Goal: Information Seeking & Learning: Learn about a topic

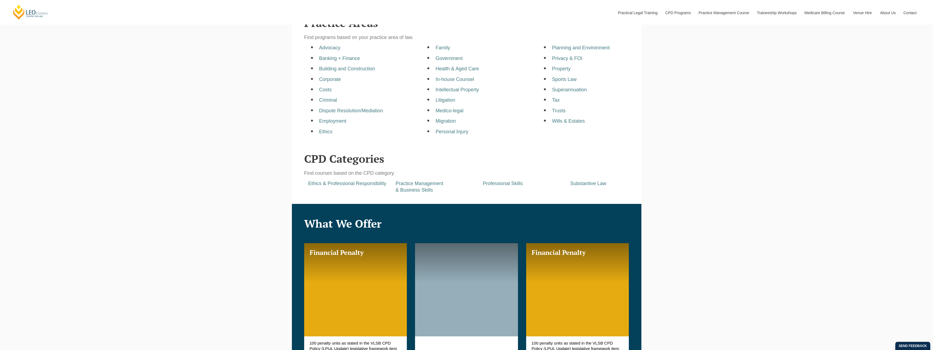
scroll to position [327, 0]
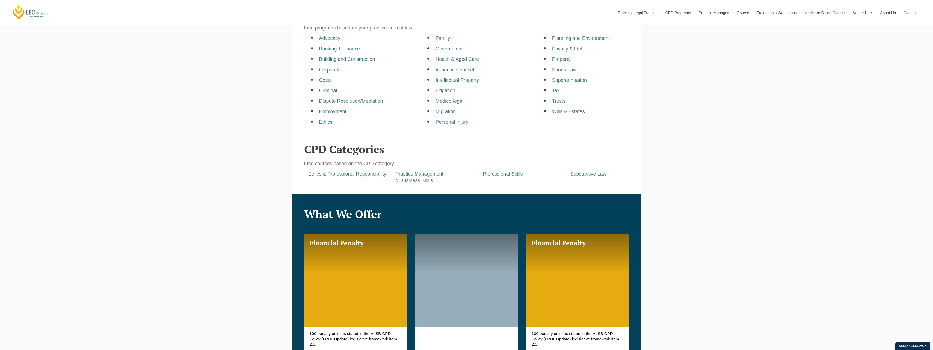
click at [362, 175] on a=pages/cpd-programs&taxons=pages/cpd-programs/cpd-category/ethics-and-professional-responsibility"] "Ethics & Professional Responsibility" at bounding box center [347, 173] width 78 height 5
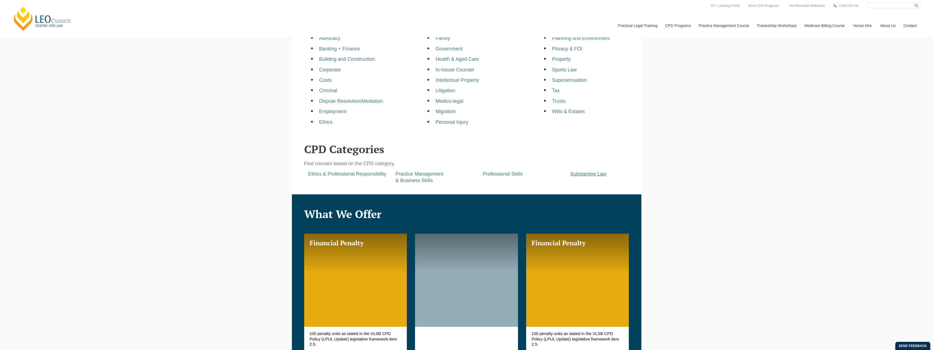
click at [584, 176] on a=pages/cpd-programs&taxons=pages/cpd-programs/cpd-category/substantive-law&_gl=1*1adb33g*_gcl_au*MTkxNTI0MTA5NC4xNzU4MjM3Nzkz*_ga*Mjg1MzQ0MzMwLjE3NTgyMzc3OTM "Substantive Law" at bounding box center [588, 173] width 36 height 5
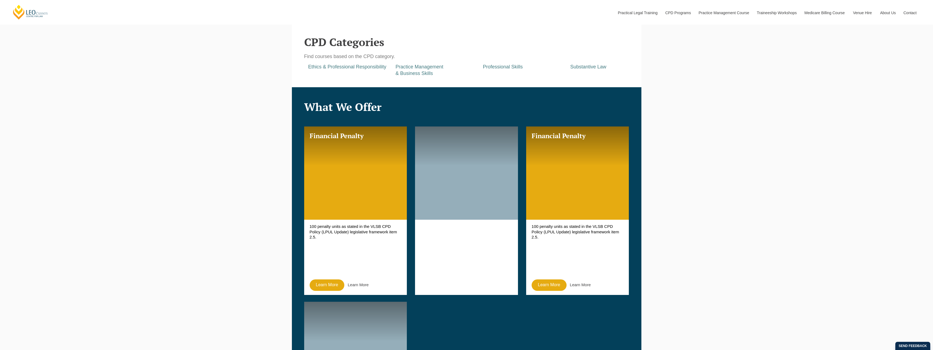
scroll to position [437, 0]
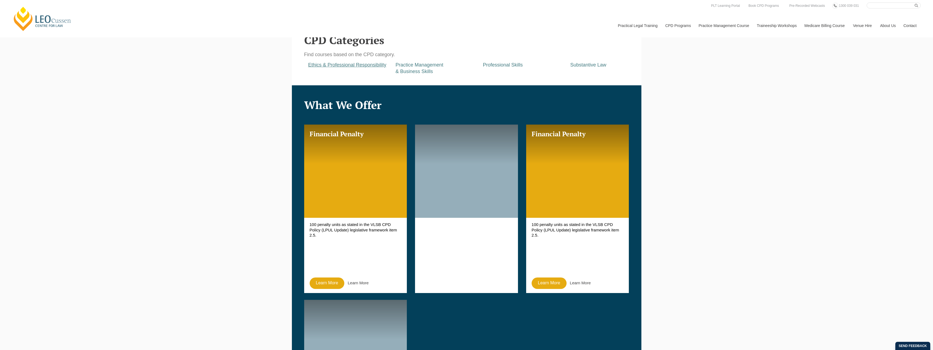
click at [361, 65] on a=pages/cpd-programs&taxons=pages/cpd-programs/cpd-category/ethics-and-professional-responsibility&_gl=1*1jr5suk*_gcl_au*MTkxNTI0MTA5NC4xNzU4MjM3Nzkz*_ga*Mjg1MzQ0MzMwLjE3NTgyMzc3OTM "Ethics & Professional Responsibility" at bounding box center [347, 64] width 78 height 5
click at [422, 67] on a=pages/cpd-programs&taxons=pages/cpd-programs/cpd-category/practice-management-and-business-skills&_gl=1*wmhpdr*_gcl_au*MTkxNTI0MTA5NC4xNzU4MjM3Nzkz*_ga*Mjg1MzQ0MzMwLjE3NTgyMzc3OTM "Practice Management & Business Skills" at bounding box center [419, 68] width 48 height 12
click at [406, 67] on a=pages/cpd-programs&taxons=pages/cpd-programs/cpd-category/practice-management-and-business-skills&_gl=1*wmhpdr*_gcl_au*MTkxNTI0MTA5NC4xNzU4MjM3Nzkz*_ga*Mjg1MzQ0MzMwLjE3NTgyMzc3OTM "Practice Management & Business Skills" at bounding box center [419, 68] width 48 height 12
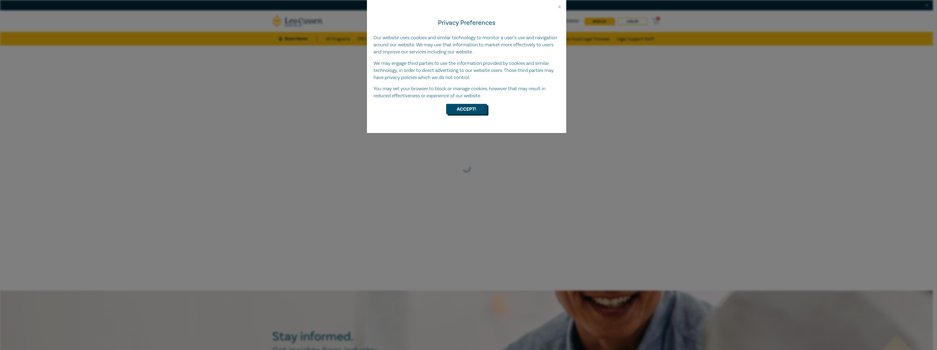
click at [466, 112] on button "Accept!" at bounding box center [466, 109] width 41 height 10
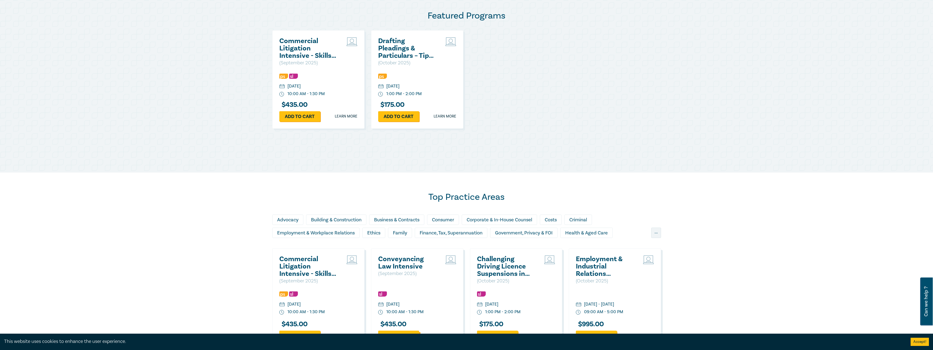
scroll to position [382, 0]
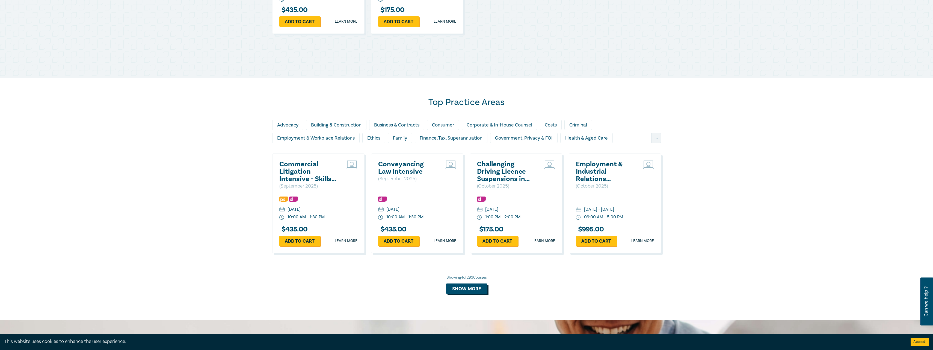
click at [461, 290] on button "Show more" at bounding box center [466, 289] width 41 height 10
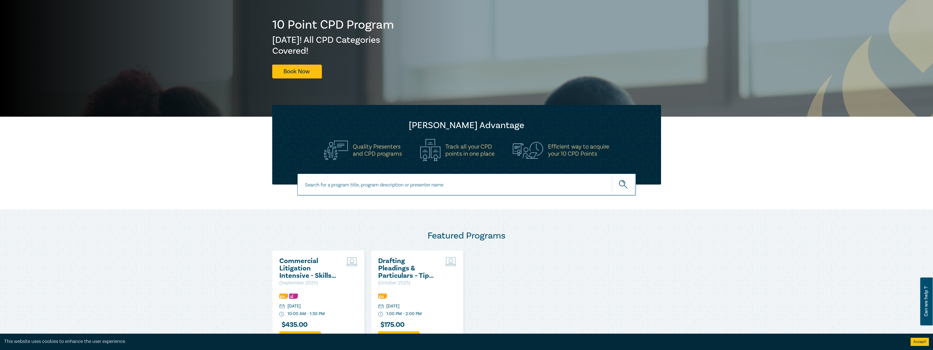
scroll to position [0, 0]
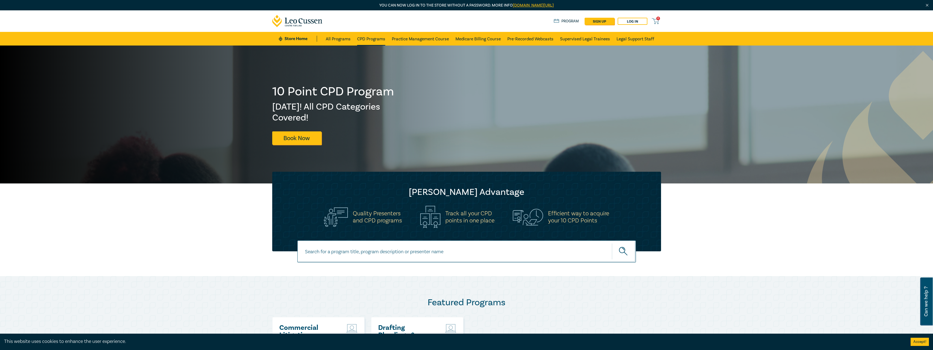
click at [372, 40] on link "CPD Programs" at bounding box center [371, 39] width 28 height 14
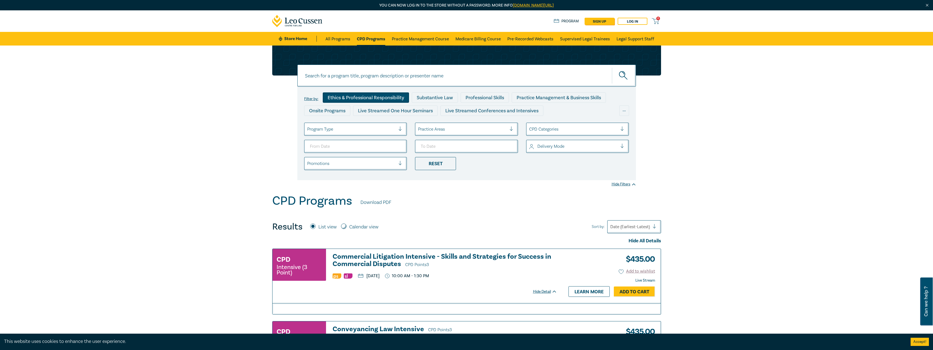
click at [384, 99] on div "Ethics & Professional Responsibility" at bounding box center [366, 98] width 86 height 10
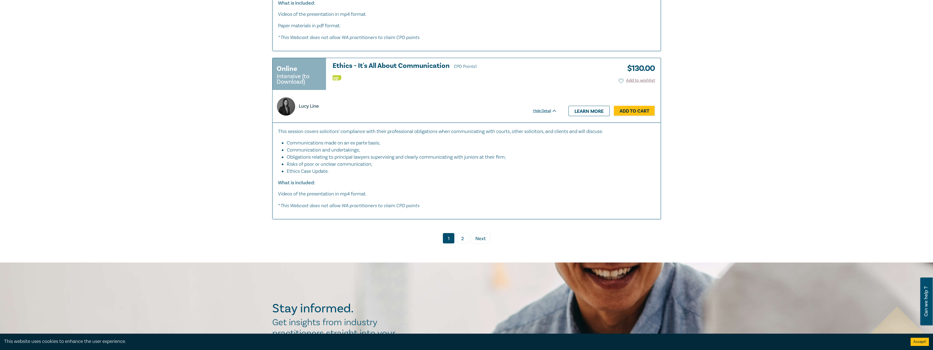
scroll to position [2183, 0]
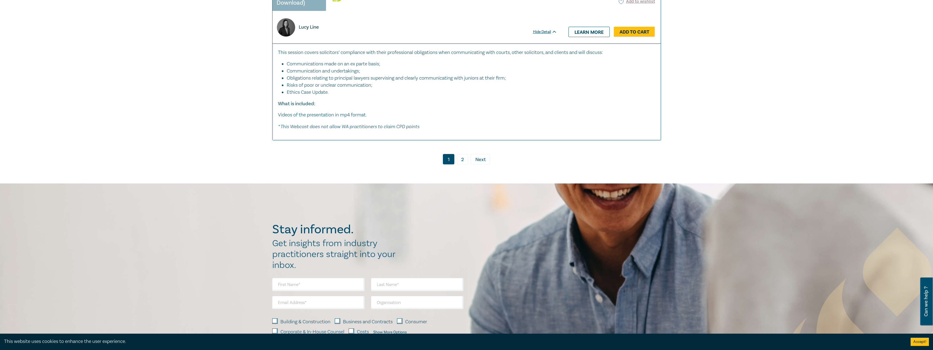
click at [461, 165] on link "2" at bounding box center [462, 159] width 11 height 10
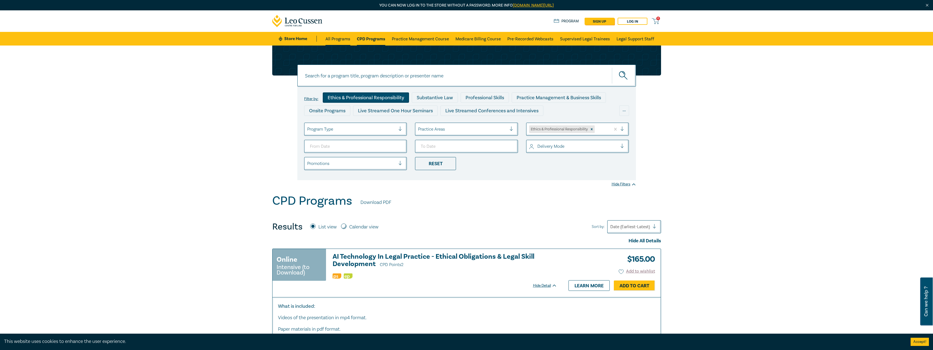
click at [348, 36] on link "All Programs" at bounding box center [337, 39] width 25 height 14
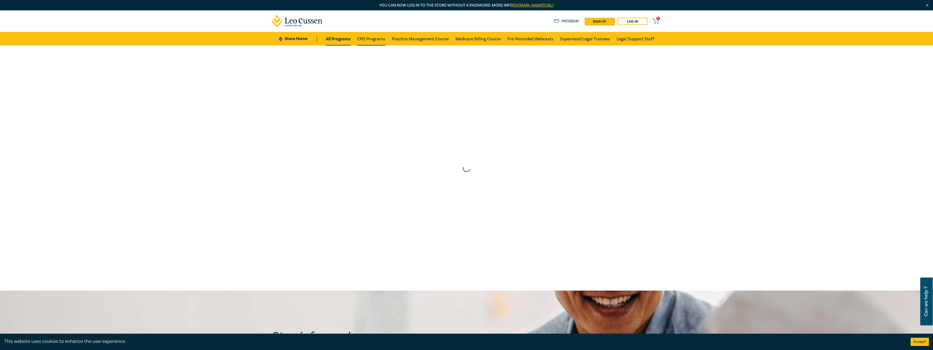
click at [371, 39] on link "CPD Programs" at bounding box center [371, 39] width 28 height 14
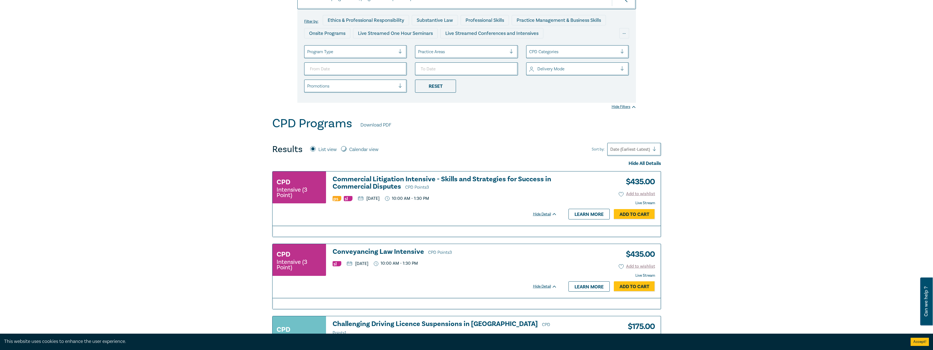
scroll to position [45, 0]
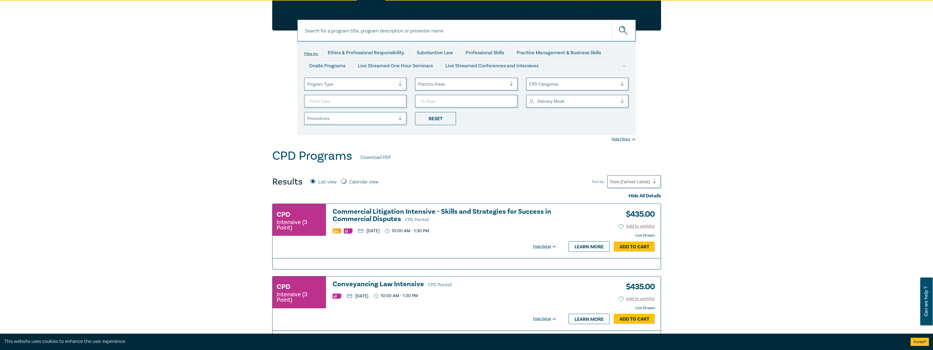
click at [506, 83] on div at bounding box center [462, 84] width 89 height 7
click at [556, 84] on div at bounding box center [573, 84] width 89 height 7
click at [555, 111] on div "Professional Skills" at bounding box center [577, 111] width 103 height 11
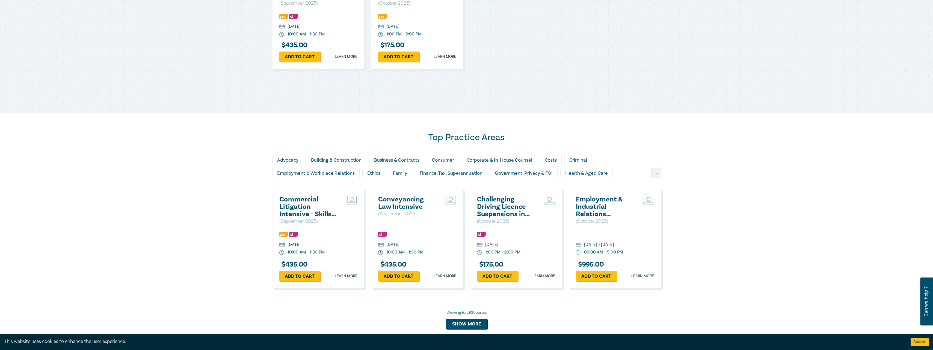
scroll to position [327, 0]
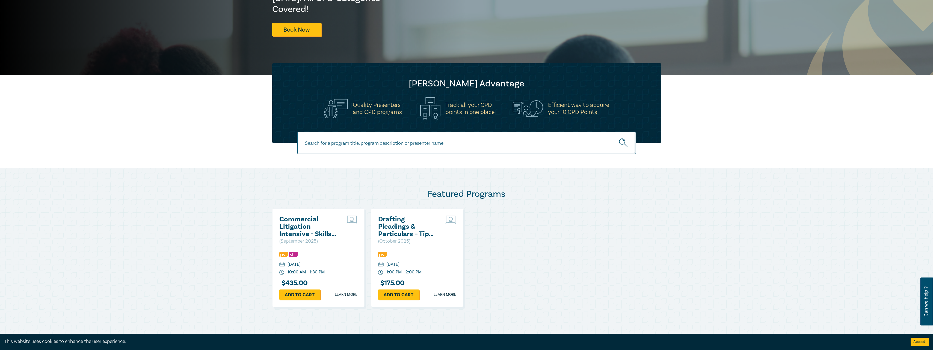
scroll to position [109, 0]
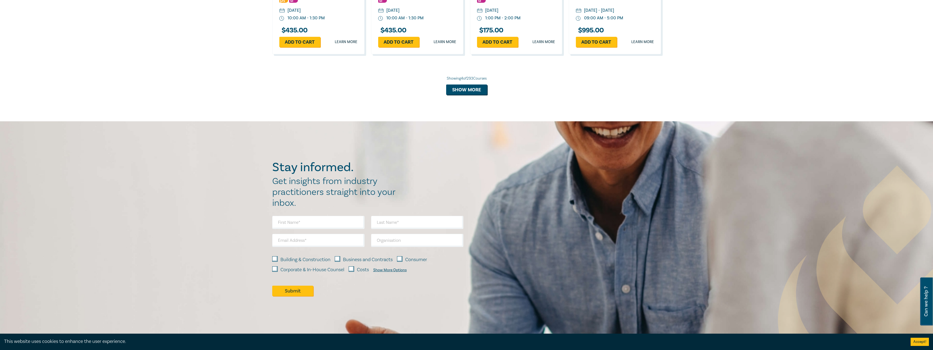
scroll to position [491, 0]
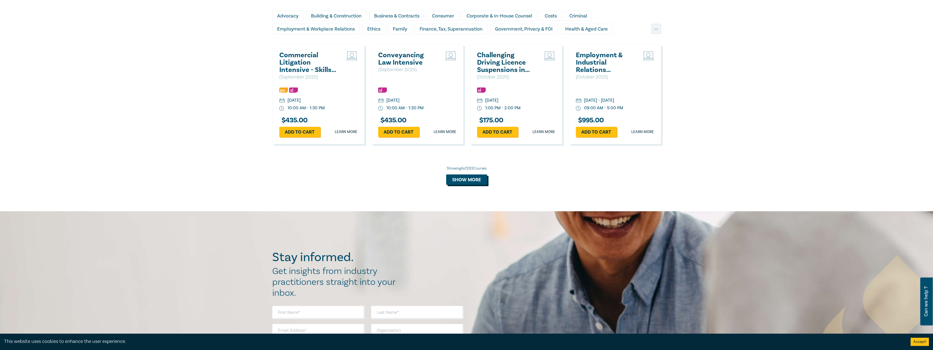
click at [462, 182] on button "Show more" at bounding box center [466, 180] width 41 height 10
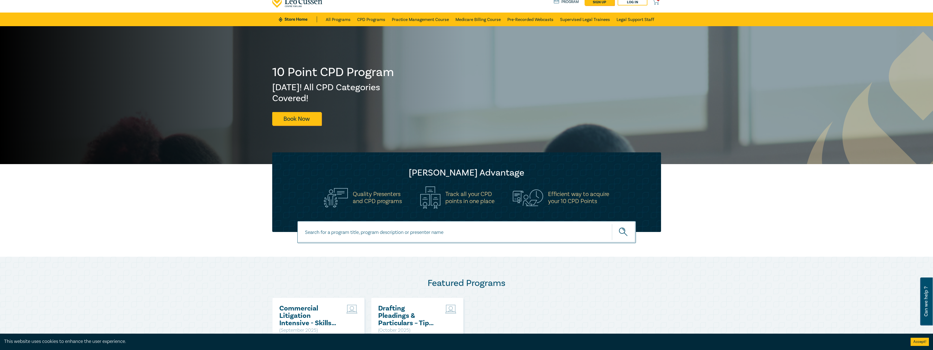
scroll to position [0, 0]
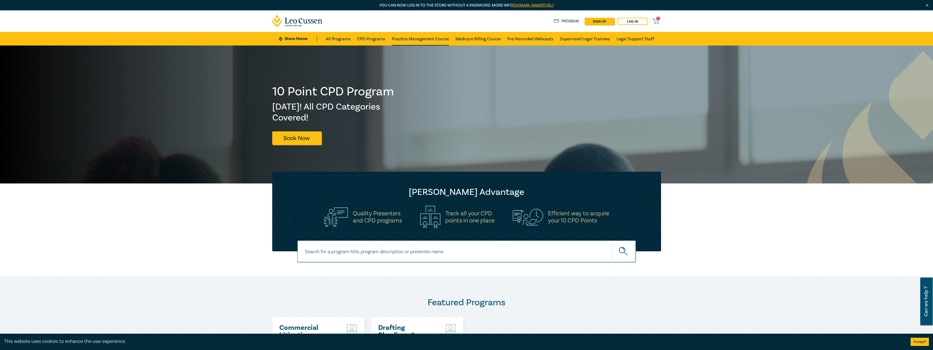
click at [415, 37] on link "Practice Management Course" at bounding box center [420, 39] width 57 height 14
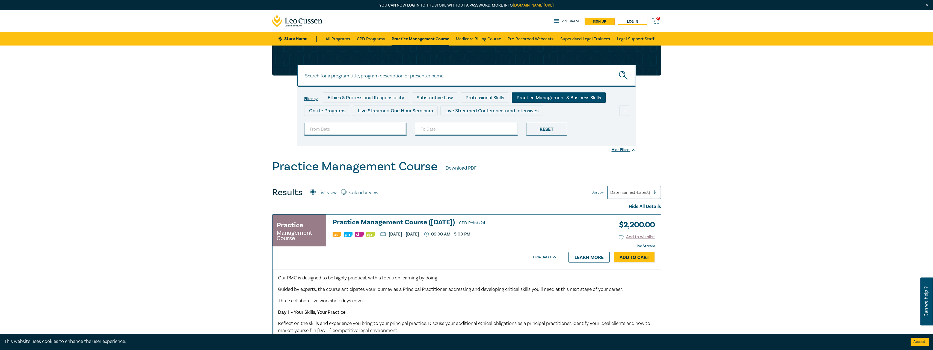
click at [528, 95] on div "Practice Management & Business Skills" at bounding box center [558, 98] width 94 height 10
click at [527, 97] on div "Practice Management & Business Skills" at bounding box center [558, 98] width 94 height 10
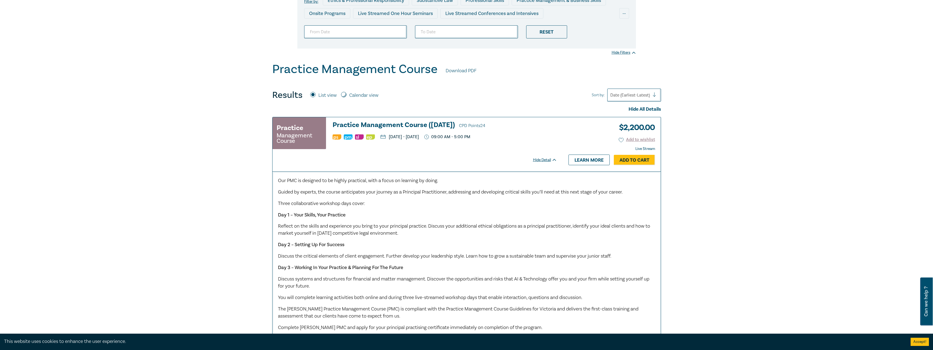
scroll to position [27, 0]
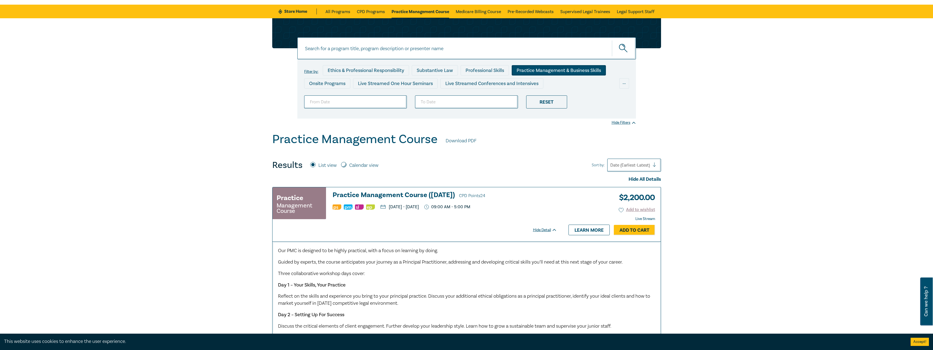
click at [539, 69] on div "Practice Management & Business Skills" at bounding box center [558, 70] width 94 height 10
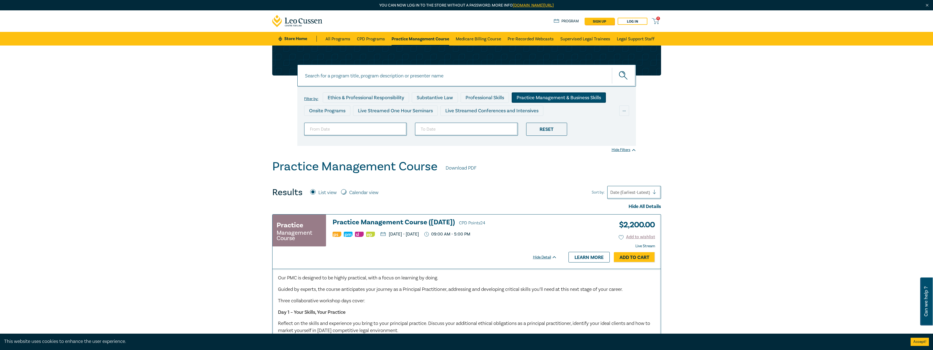
click at [453, 68] on input at bounding box center [466, 76] width 338 height 22
type input "practice manageme"
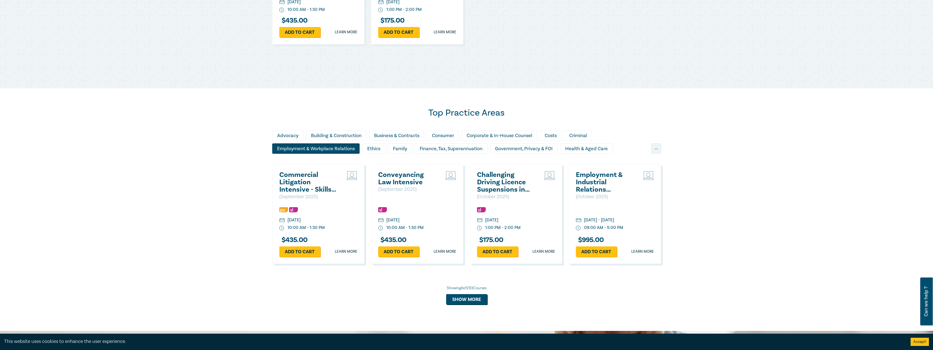
scroll to position [382, 0]
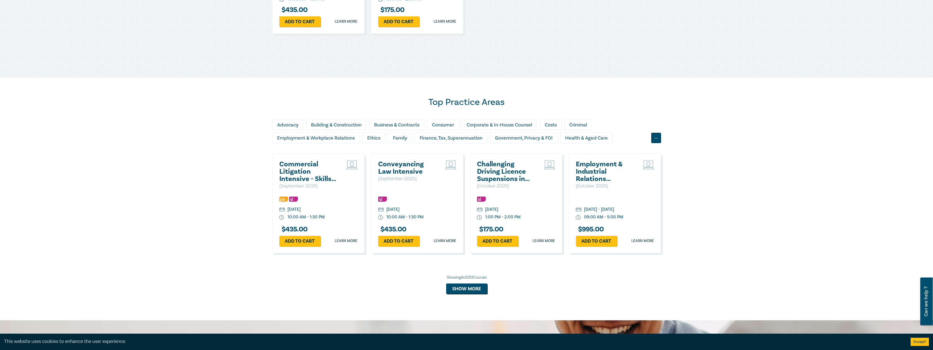
click at [657, 138] on div "..." at bounding box center [656, 138] width 10 height 10
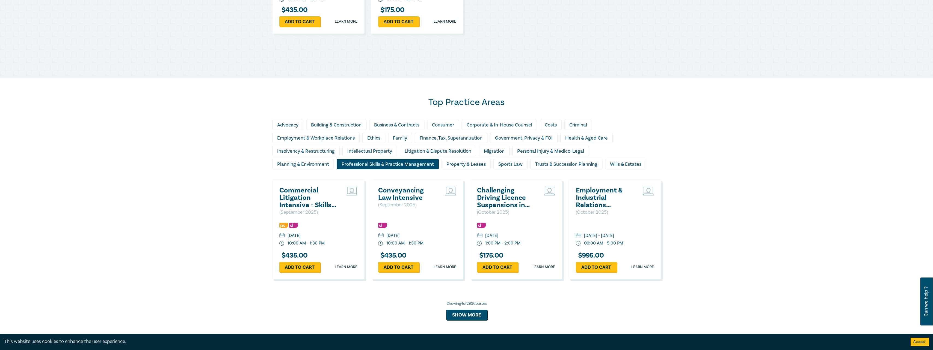
click at [406, 160] on div "Professional Skills & Practice Management" at bounding box center [388, 164] width 102 height 10
click at [456, 314] on button "Show more" at bounding box center [466, 315] width 41 height 10
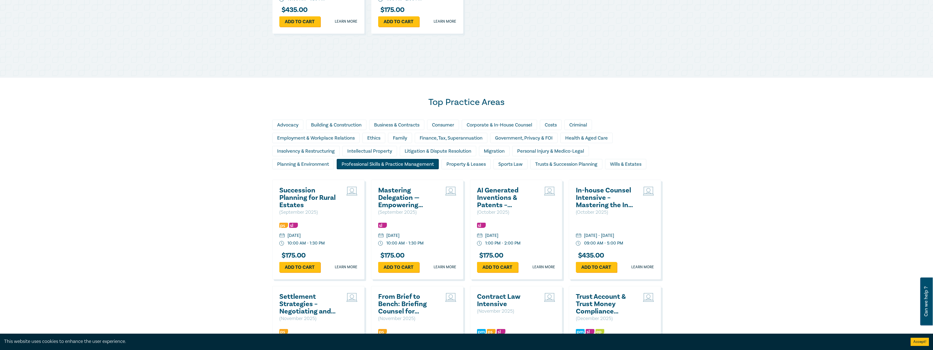
click at [425, 164] on div "Professional Skills & Practice Management" at bounding box center [388, 164] width 102 height 10
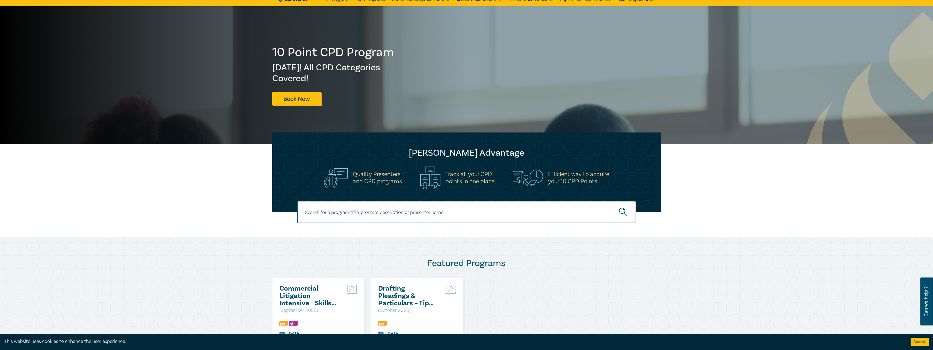
scroll to position [0, 0]
